Goal: Check status: Check status

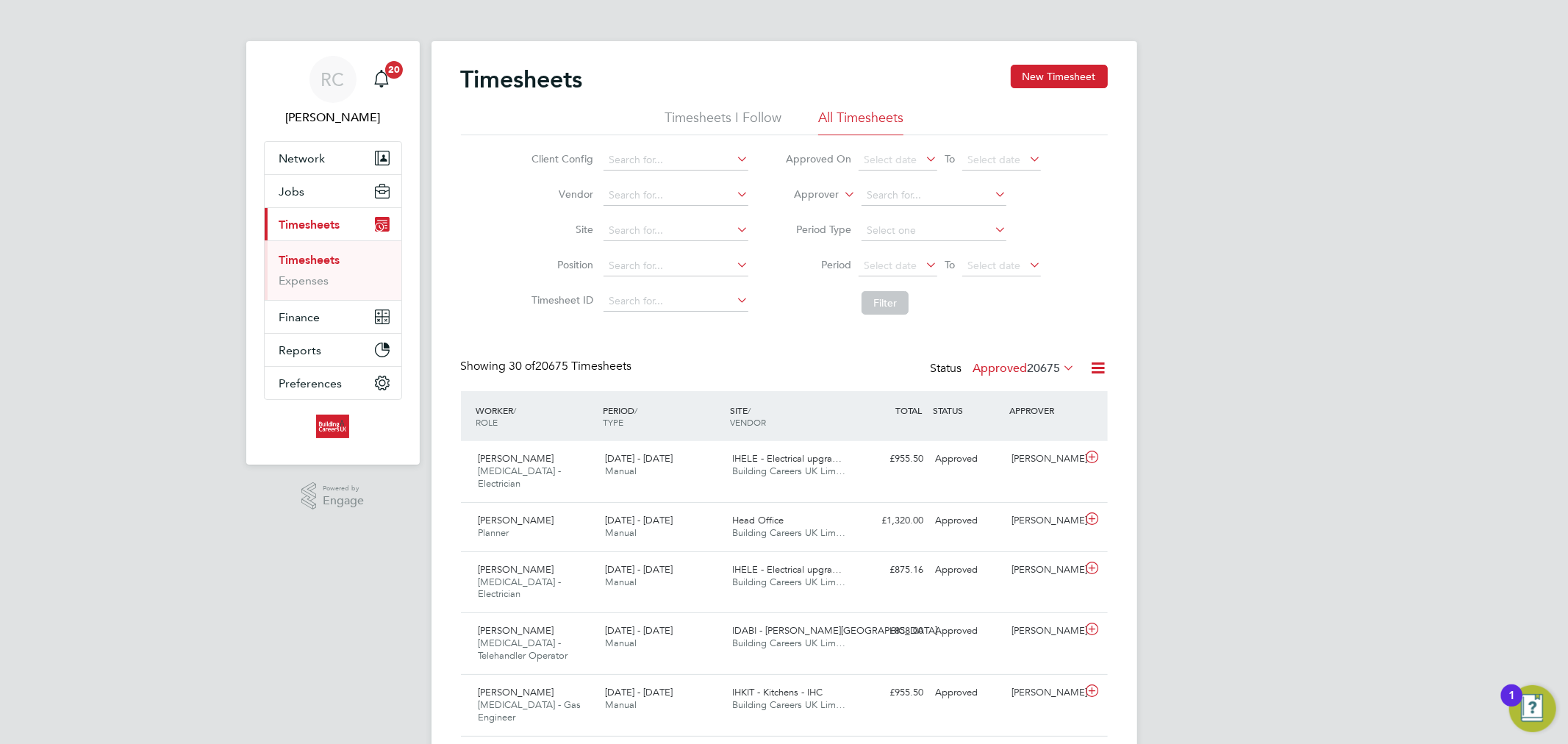
click at [852, 109] on li "All Timesheets" at bounding box center [860, 122] width 86 height 26
click at [905, 251] on li "Period Select date To Select date" at bounding box center [913, 266] width 293 height 35
click at [908, 258] on span "Select date" at bounding box center [890, 265] width 53 height 14
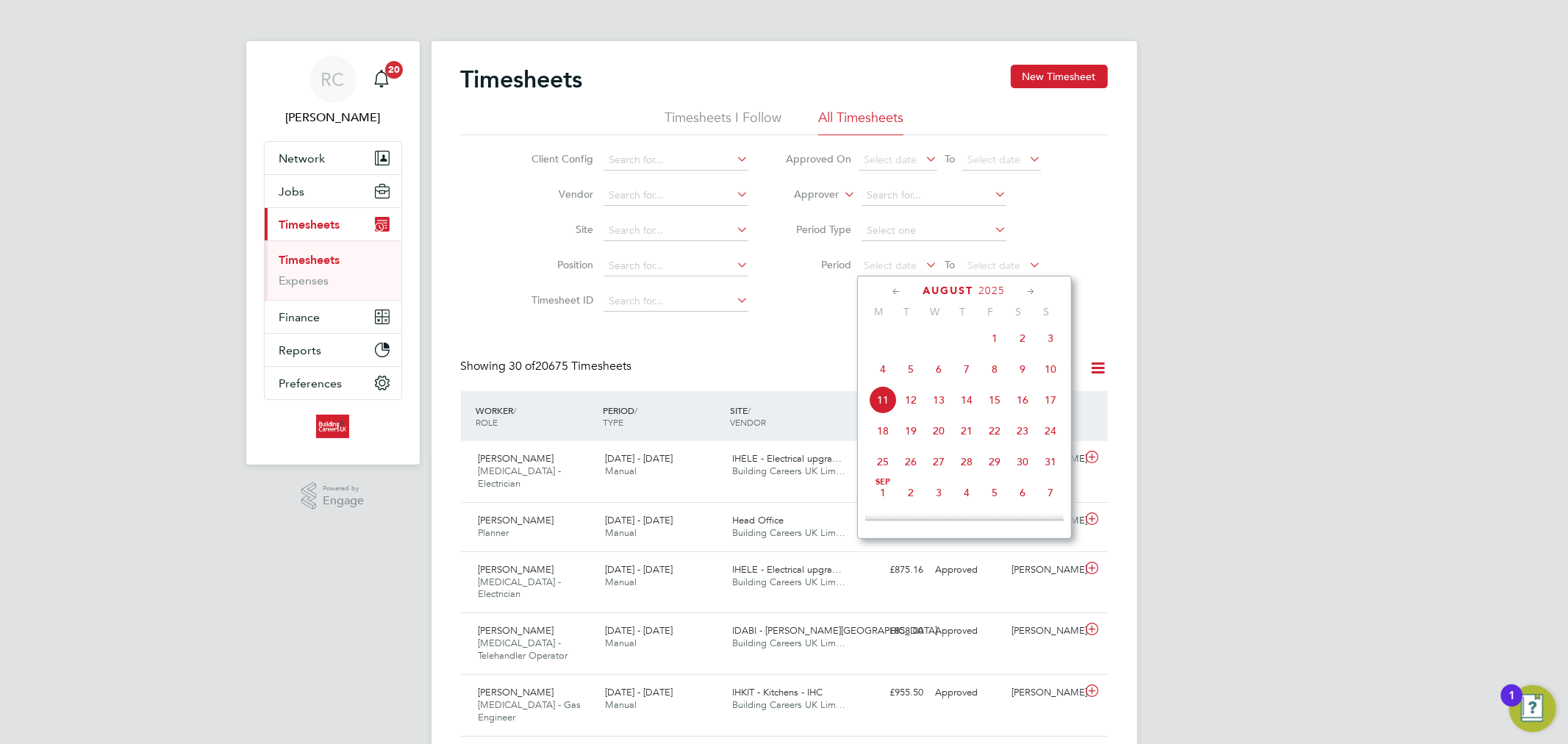
click at [876, 382] on span "4" at bounding box center [883, 369] width 28 height 28
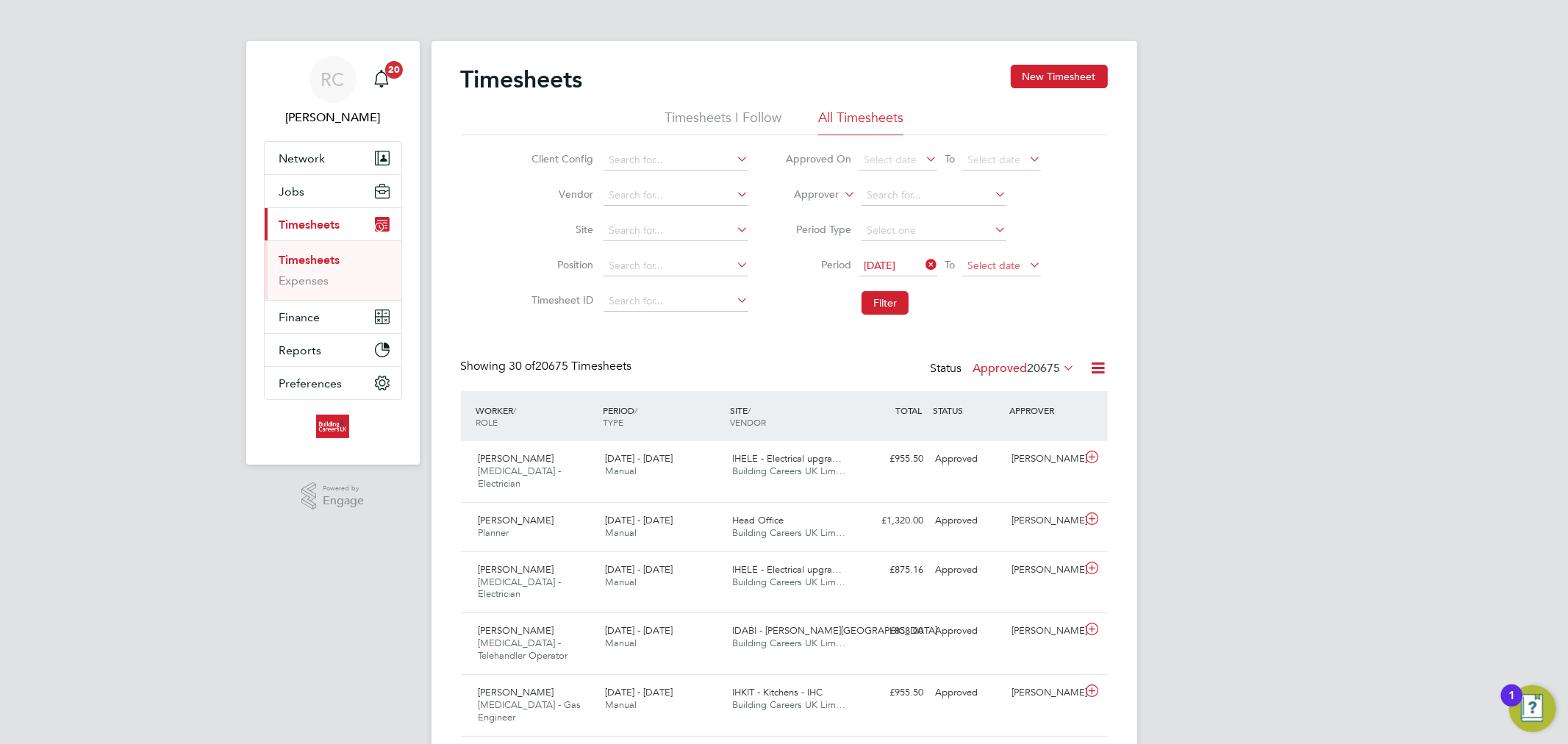
click at [993, 267] on span "Select date" at bounding box center [994, 265] width 53 height 14
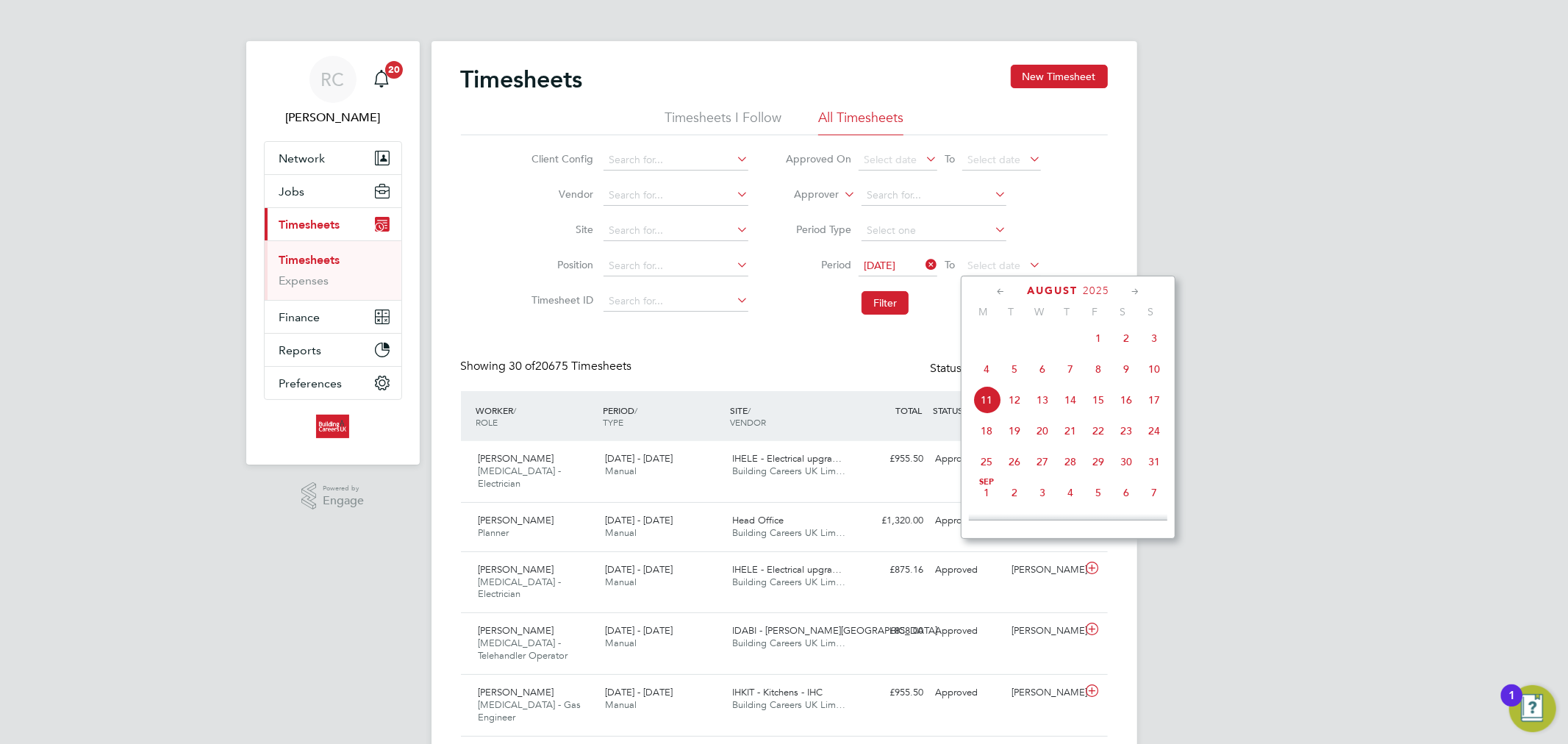
click at [1151, 370] on span "10" at bounding box center [1154, 369] width 28 height 28
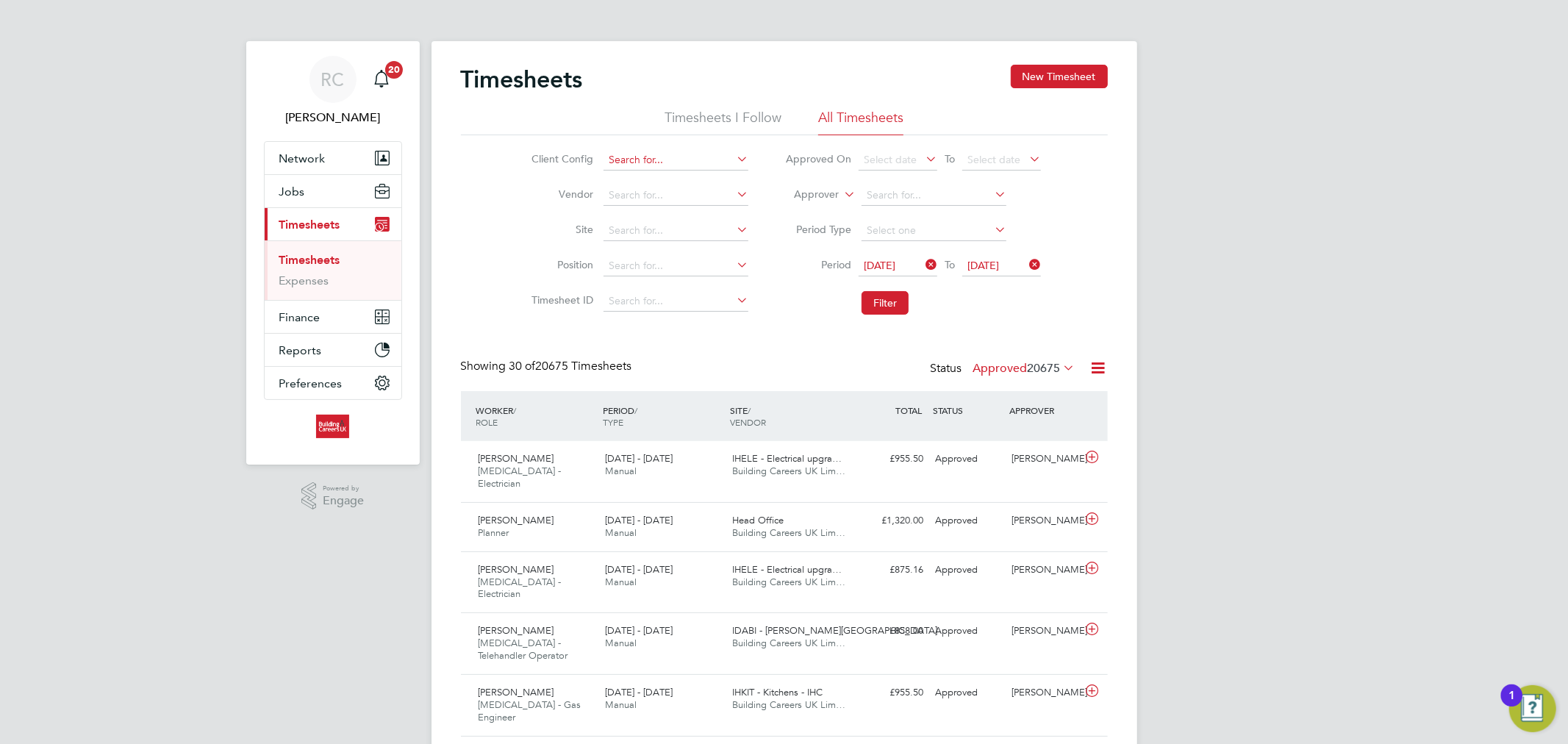
click at [656, 160] on input at bounding box center [676, 160] width 145 height 21
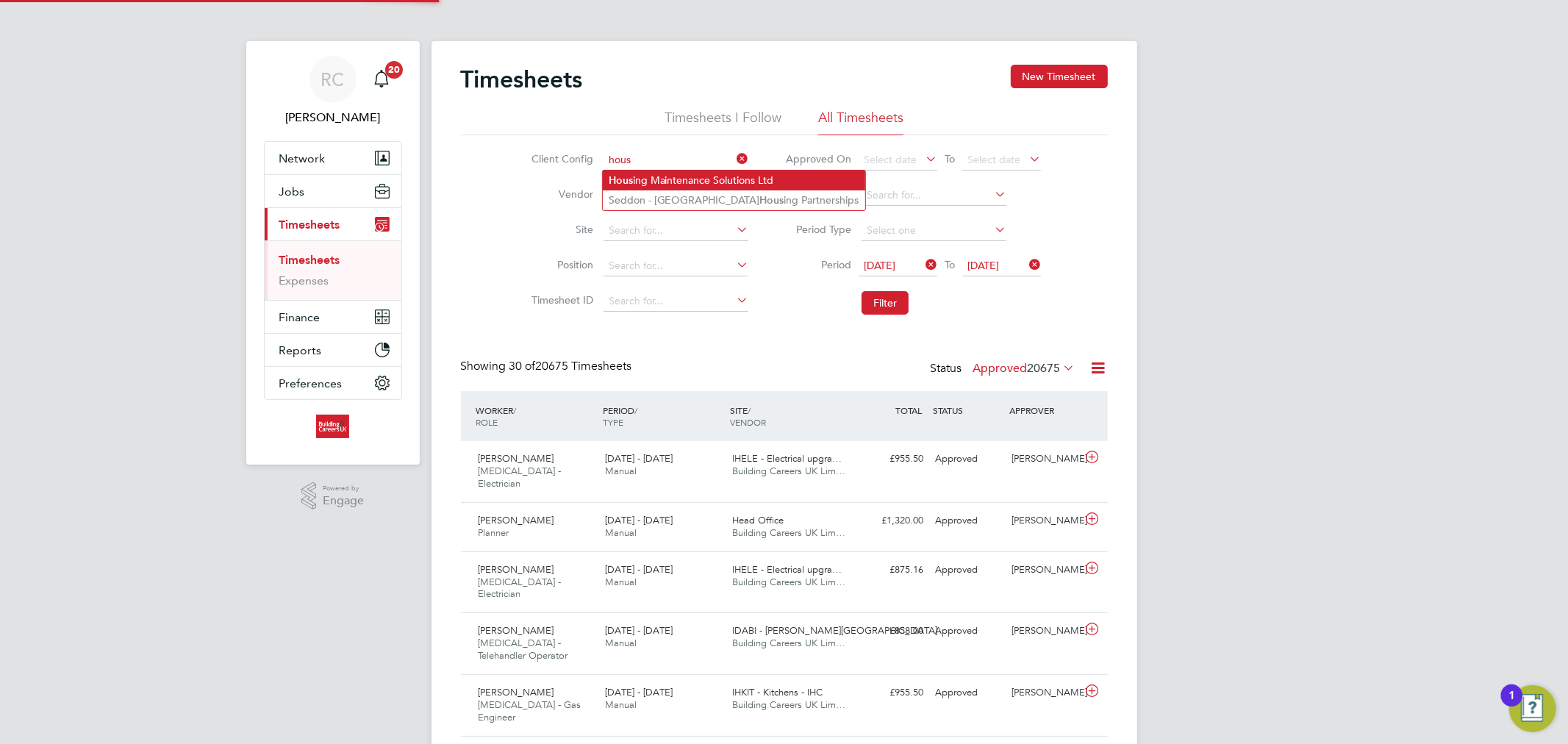
click at [677, 176] on li "Hous ing Maintenance Solutions Ltd" at bounding box center [734, 180] width 263 height 20
type input "Housing Maintenance Solutions Ltd"
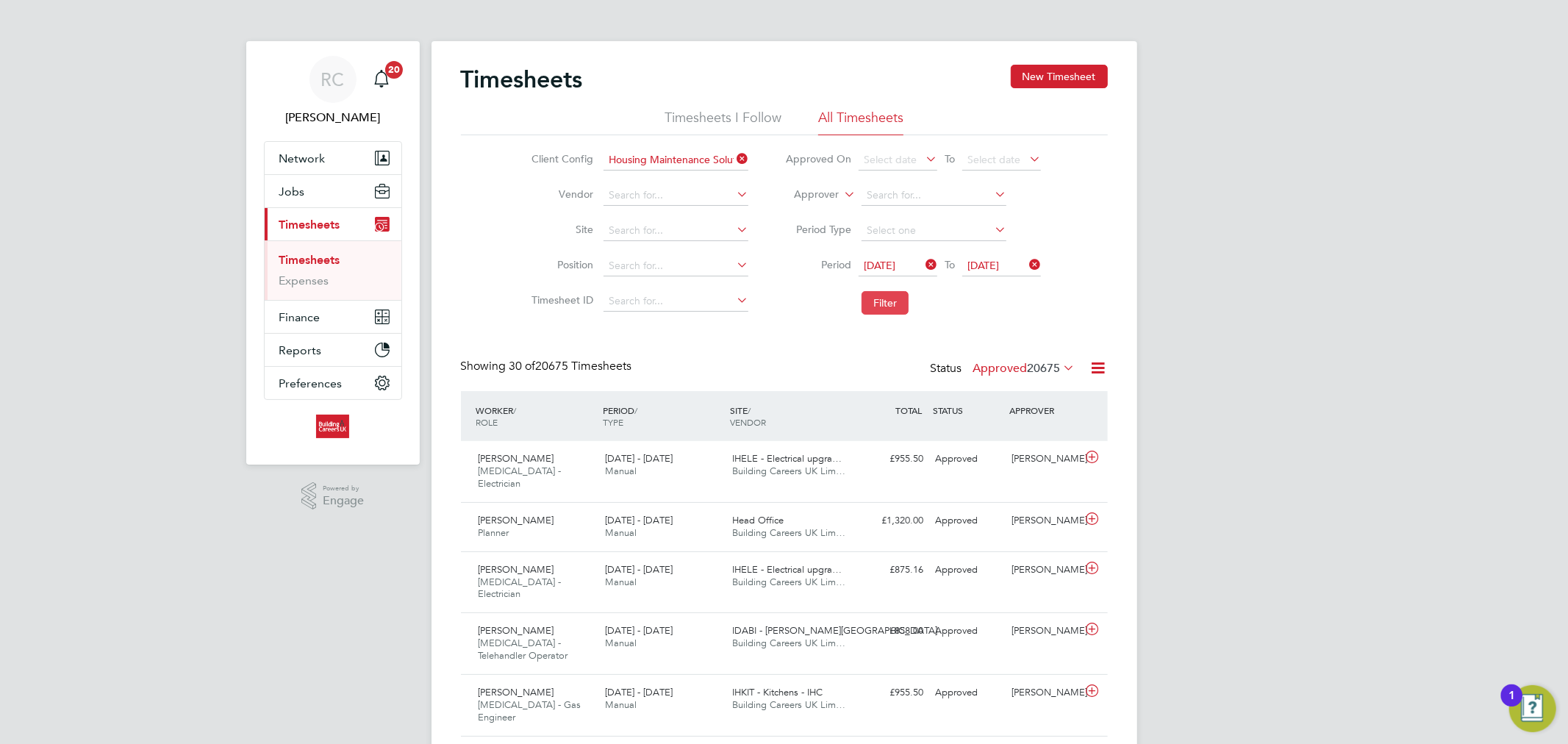
click at [900, 297] on button "Filter" at bounding box center [885, 302] width 47 height 23
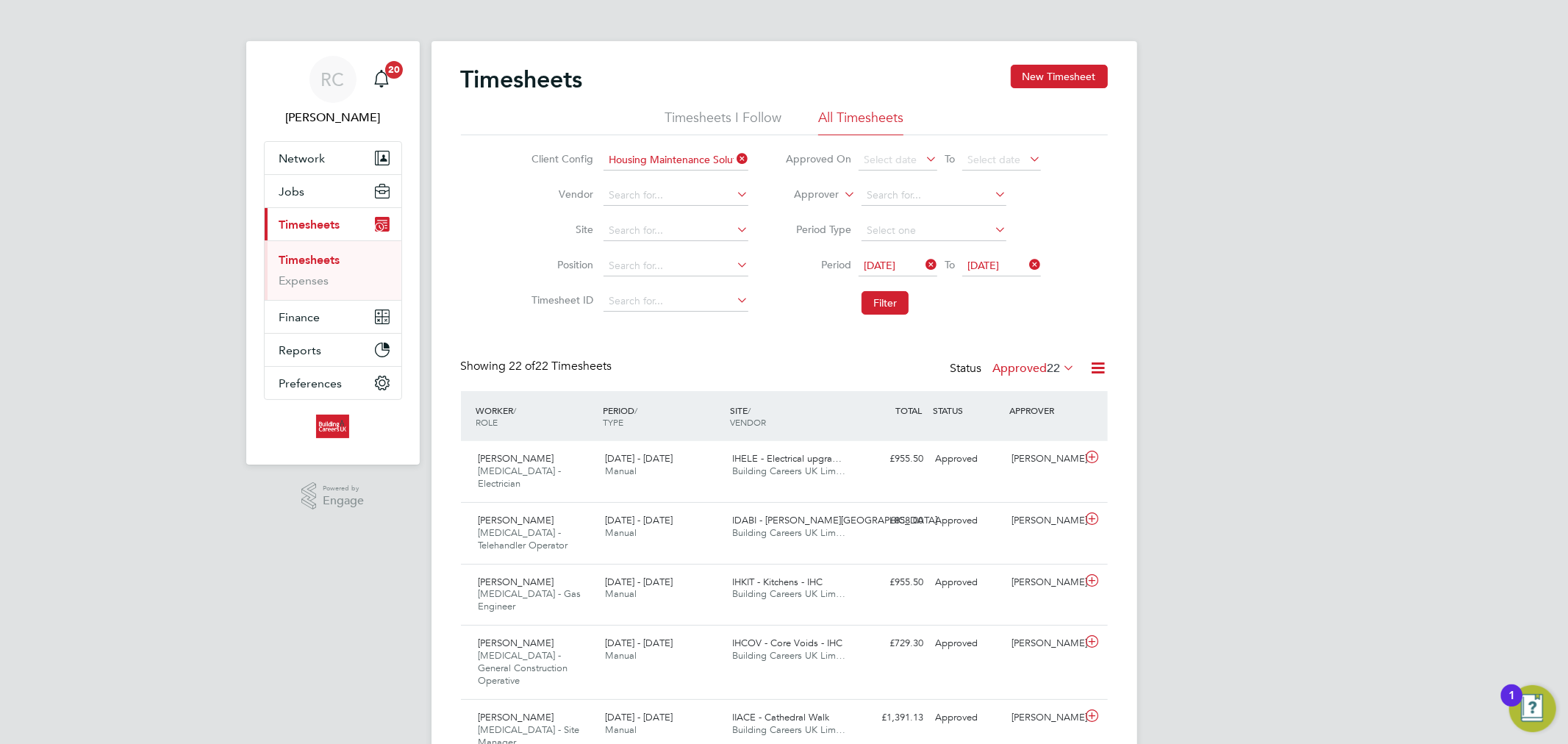
click at [1038, 367] on label "Approved 22" at bounding box center [1034, 368] width 82 height 14
click at [1055, 434] on li "Submitted" at bounding box center [1029, 435] width 68 height 21
click at [1025, 370] on label "Submitted 11" at bounding box center [1033, 368] width 85 height 14
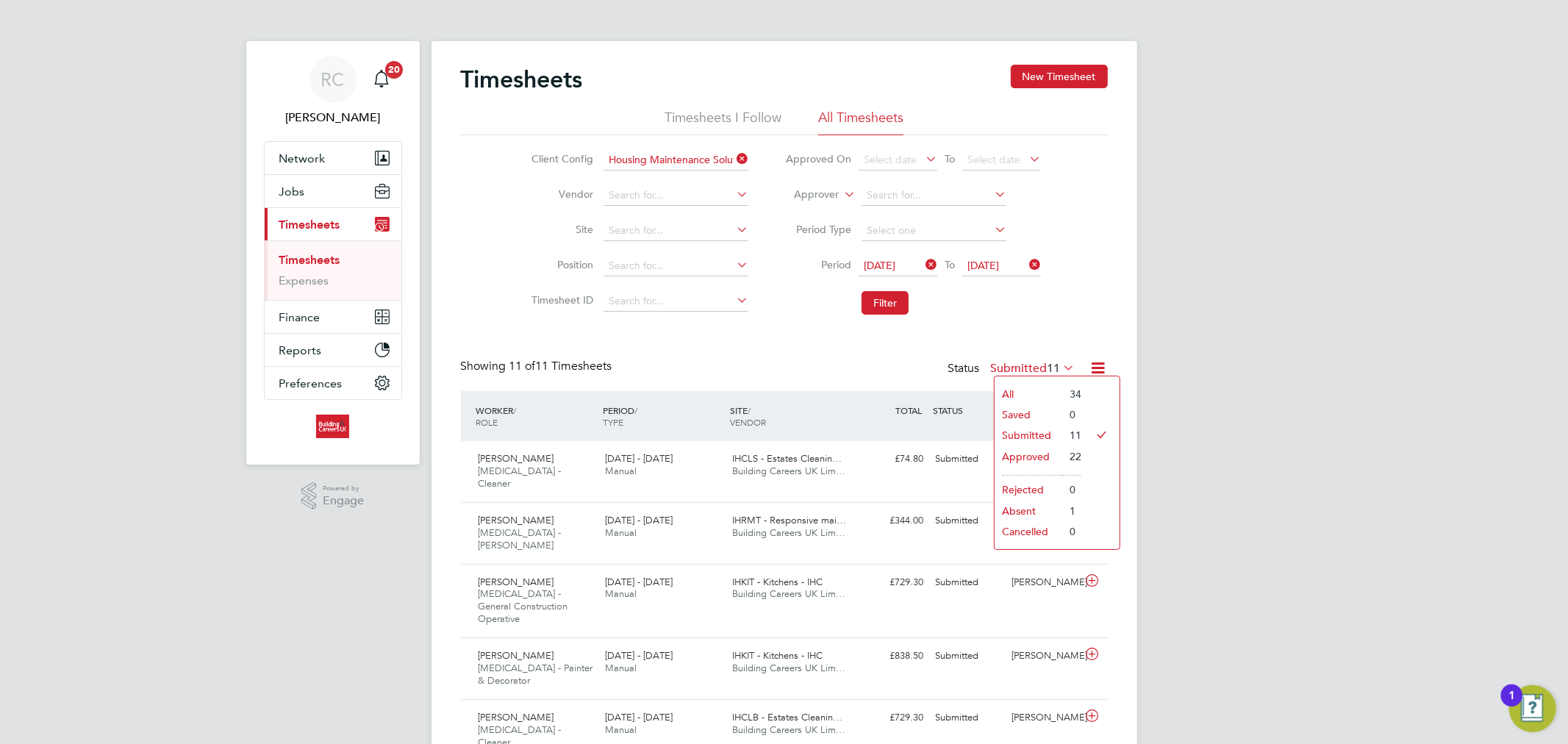
click at [1042, 390] on li "All" at bounding box center [1029, 394] width 68 height 21
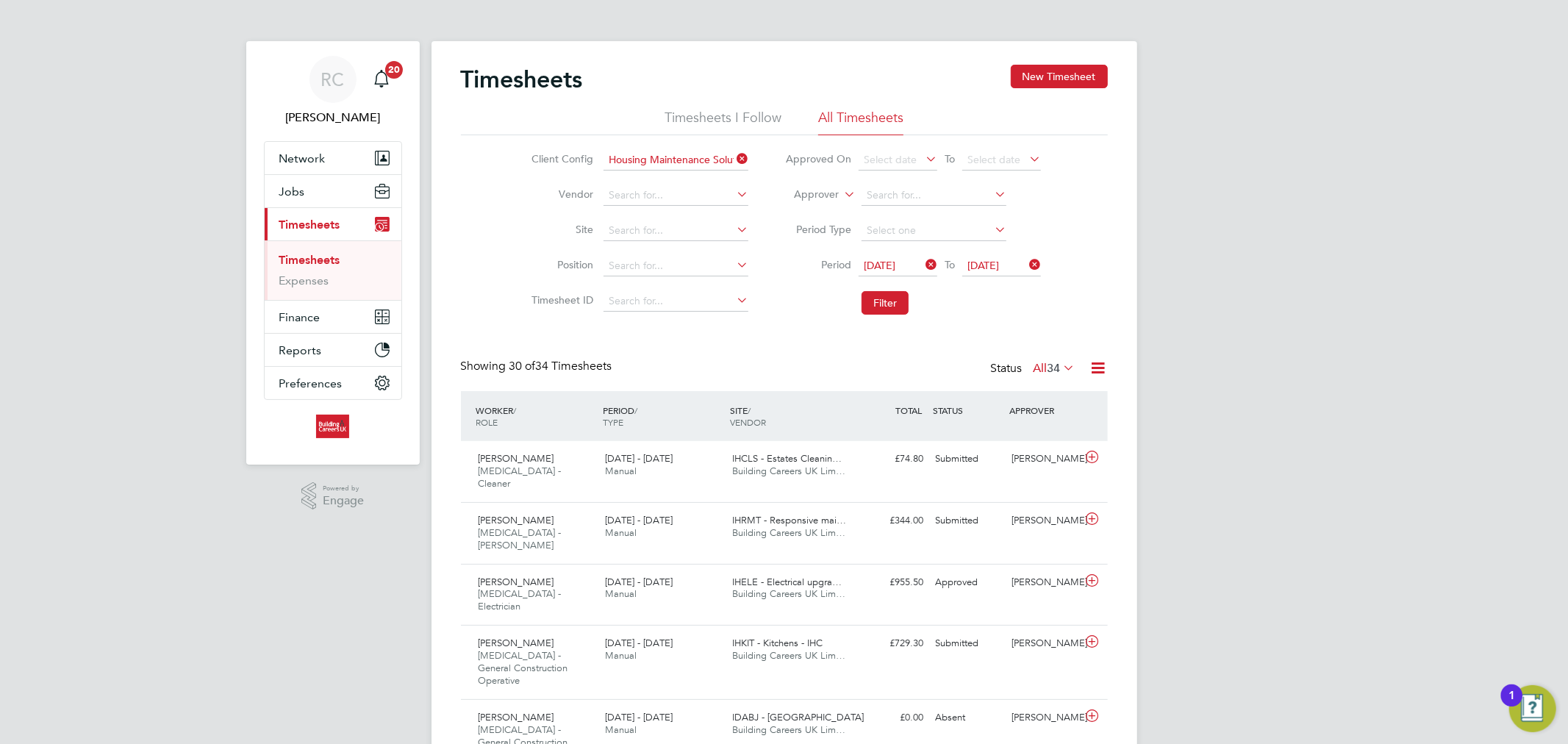
click at [1048, 370] on span "34" at bounding box center [1054, 368] width 14 height 14
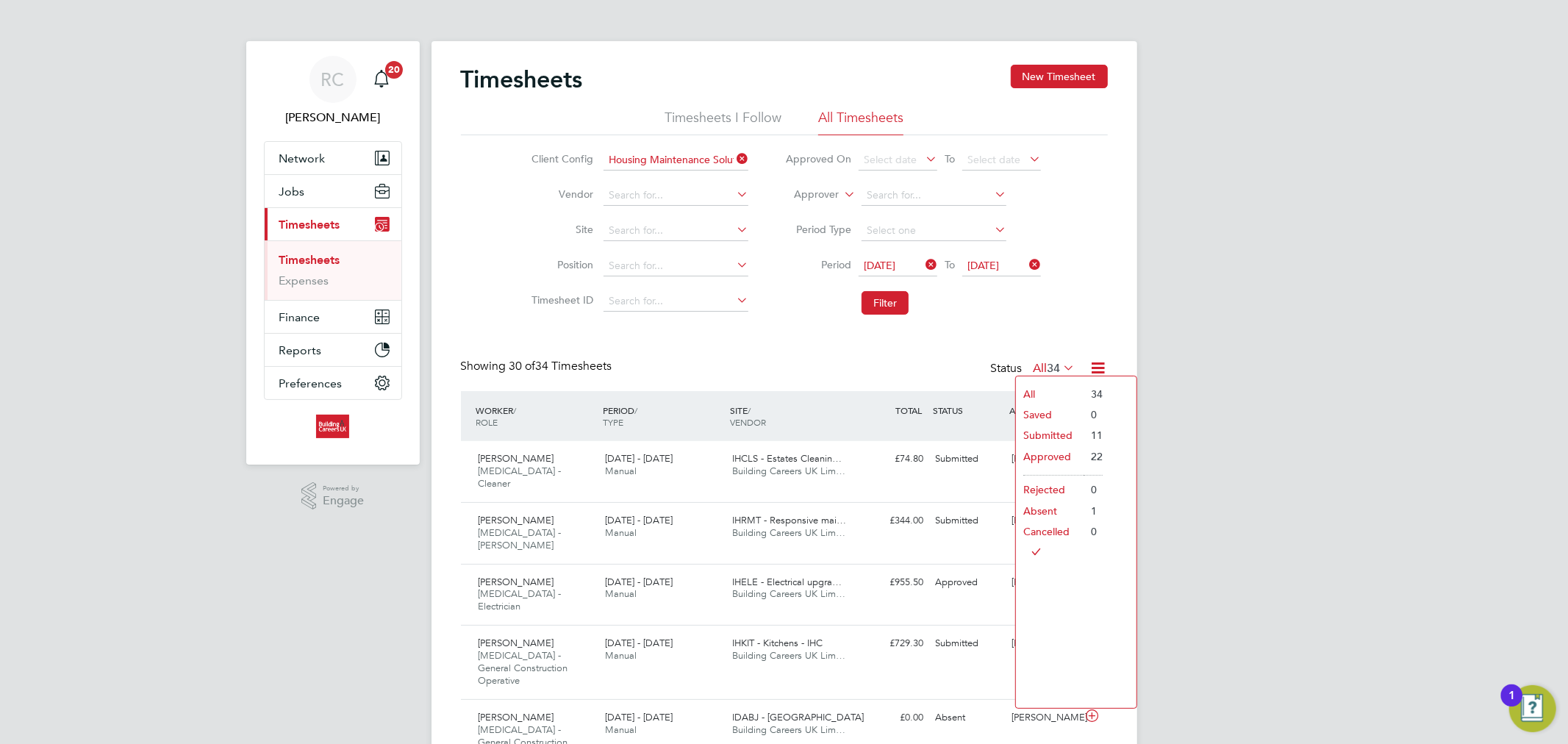
click at [1049, 413] on li "Saved" at bounding box center [1050, 414] width 68 height 21
